Goal: Transaction & Acquisition: Purchase product/service

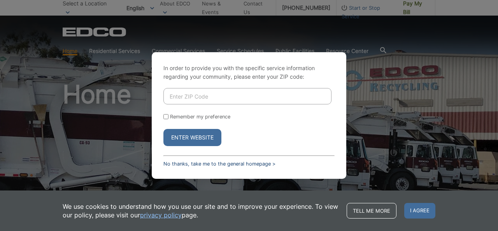
click at [192, 165] on link "No thanks, take me to the general homepage >" at bounding box center [219, 164] width 112 height 6
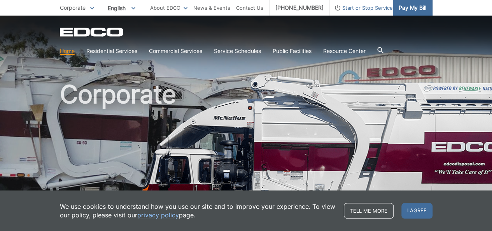
click at [414, 11] on span "Pay My Bill" at bounding box center [413, 8] width 28 height 9
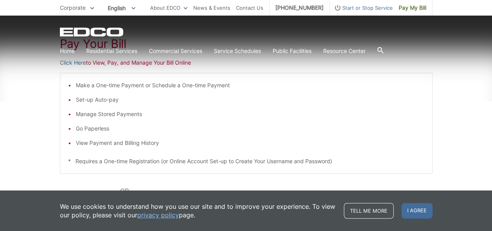
scroll to position [194, 0]
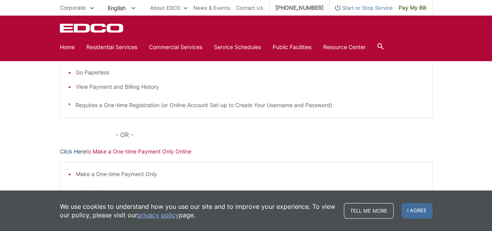
click at [74, 150] on link "Click Here" at bounding box center [73, 151] width 26 height 9
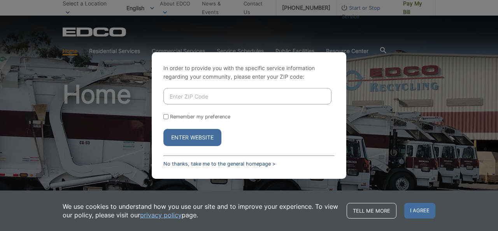
click at [194, 163] on link "No thanks, take me to the general homepage >" at bounding box center [219, 164] width 112 height 6
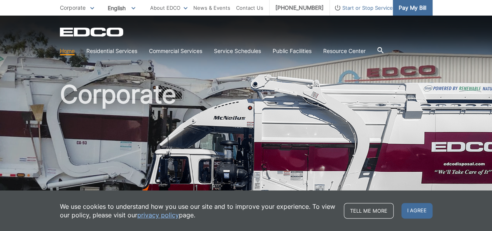
click at [407, 10] on span "Pay My Bill" at bounding box center [413, 8] width 28 height 9
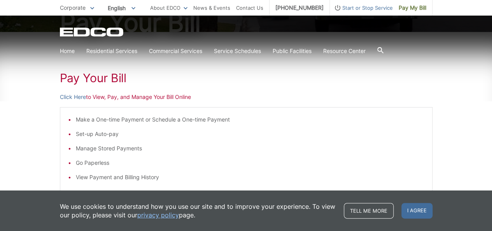
scroll to position [117, 0]
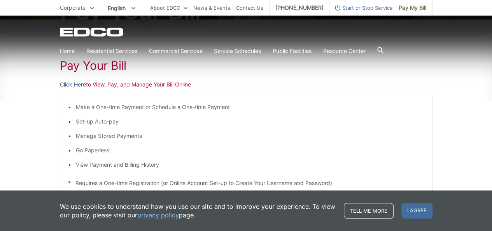
click at [76, 86] on link "Click Here" at bounding box center [73, 84] width 26 height 9
